Goal: Task Accomplishment & Management: Use online tool/utility

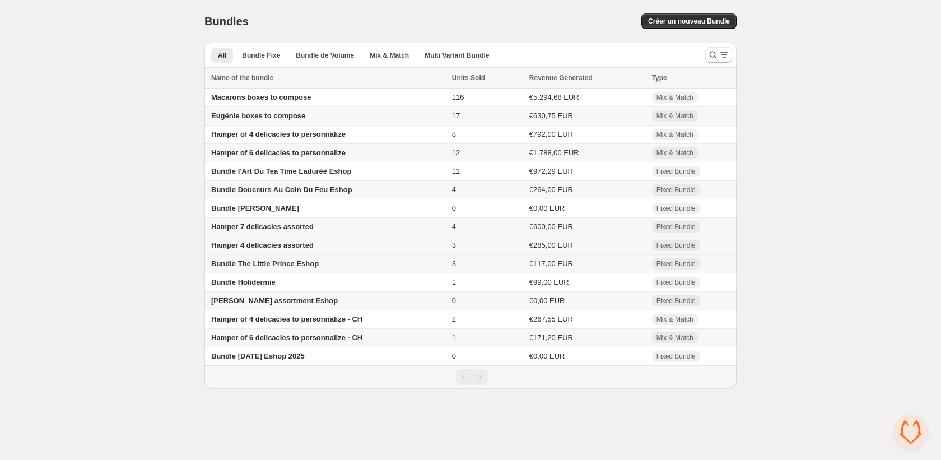
click at [295, 249] on span "Hamper 4 delicacies assorted" at bounding box center [262, 245] width 103 height 8
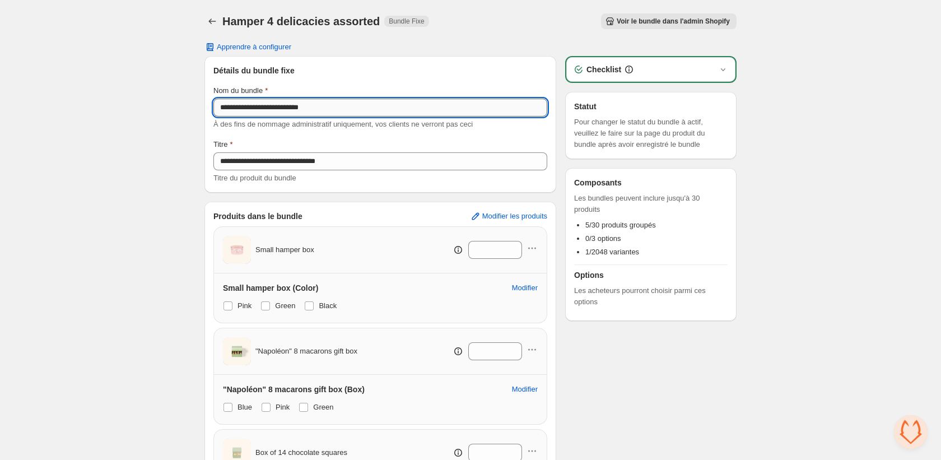
click at [265, 108] on input "**********" at bounding box center [381, 108] width 334 height 18
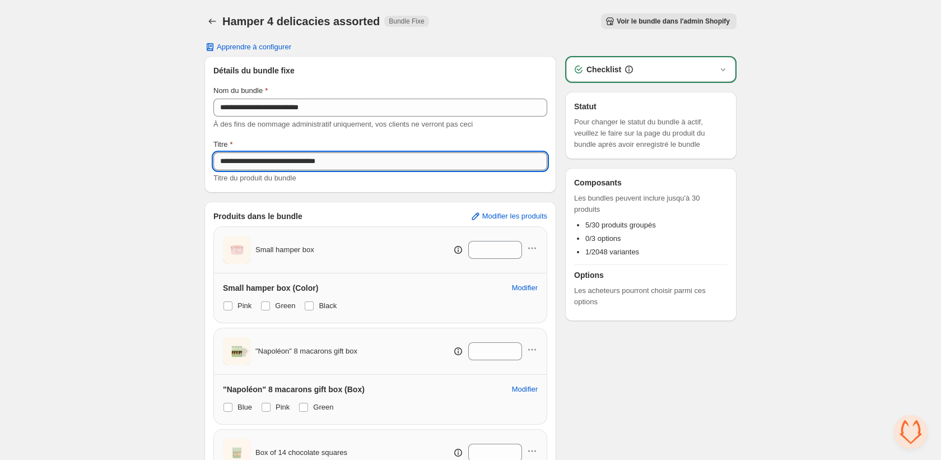
click at [257, 163] on input "**********" at bounding box center [381, 161] width 334 height 18
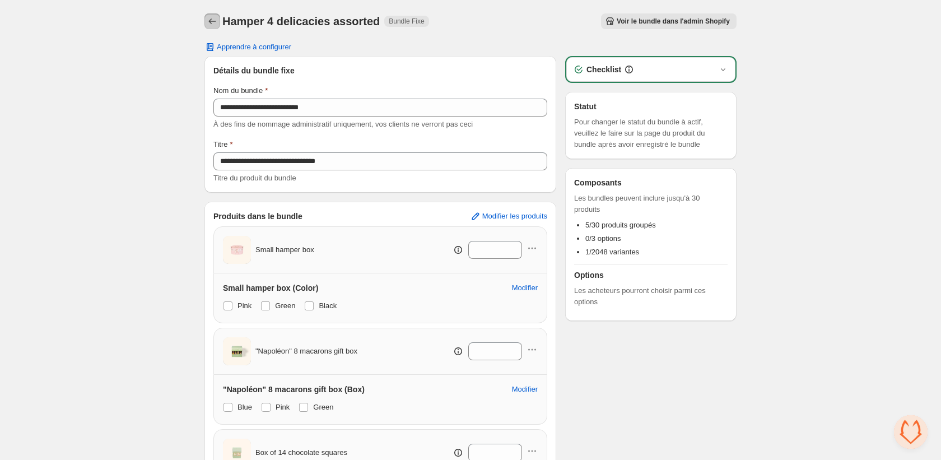
click at [214, 22] on icon "Back" at bounding box center [212, 21] width 11 height 11
